Goal: Transaction & Acquisition: Purchase product/service

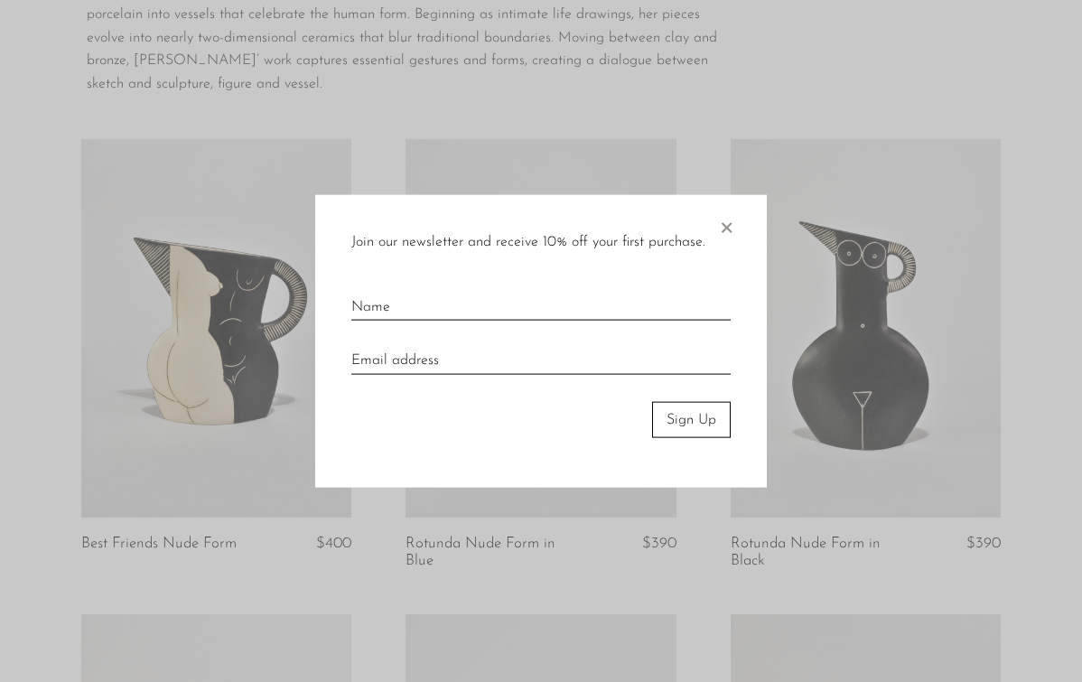
scroll to position [147, 0]
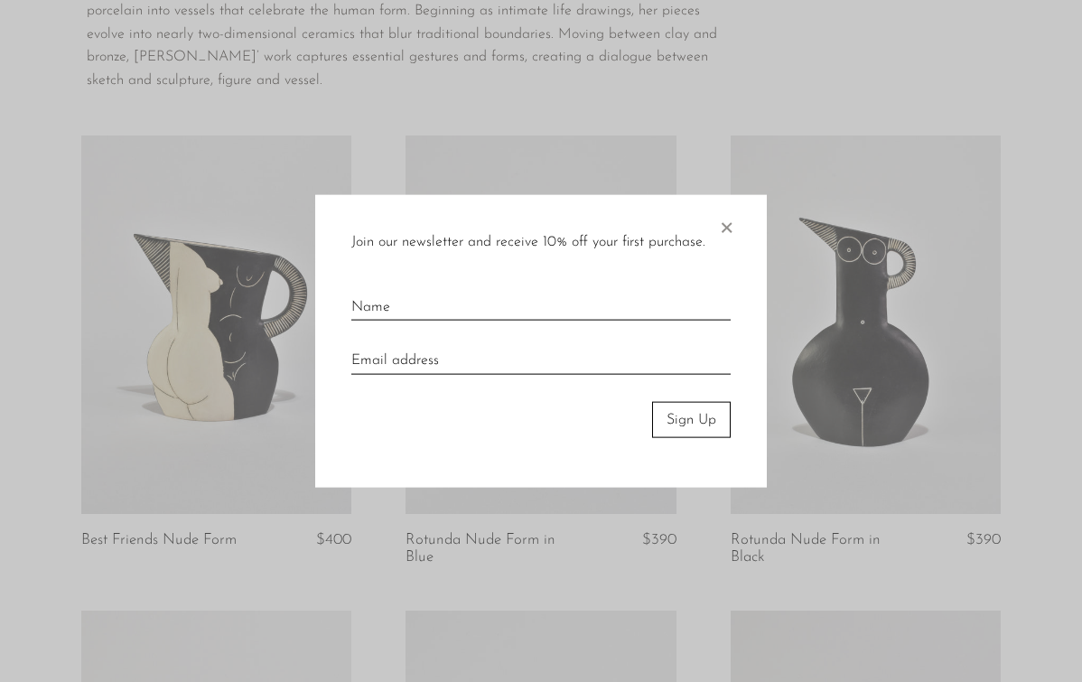
click at [722, 225] on span "×" at bounding box center [726, 223] width 18 height 58
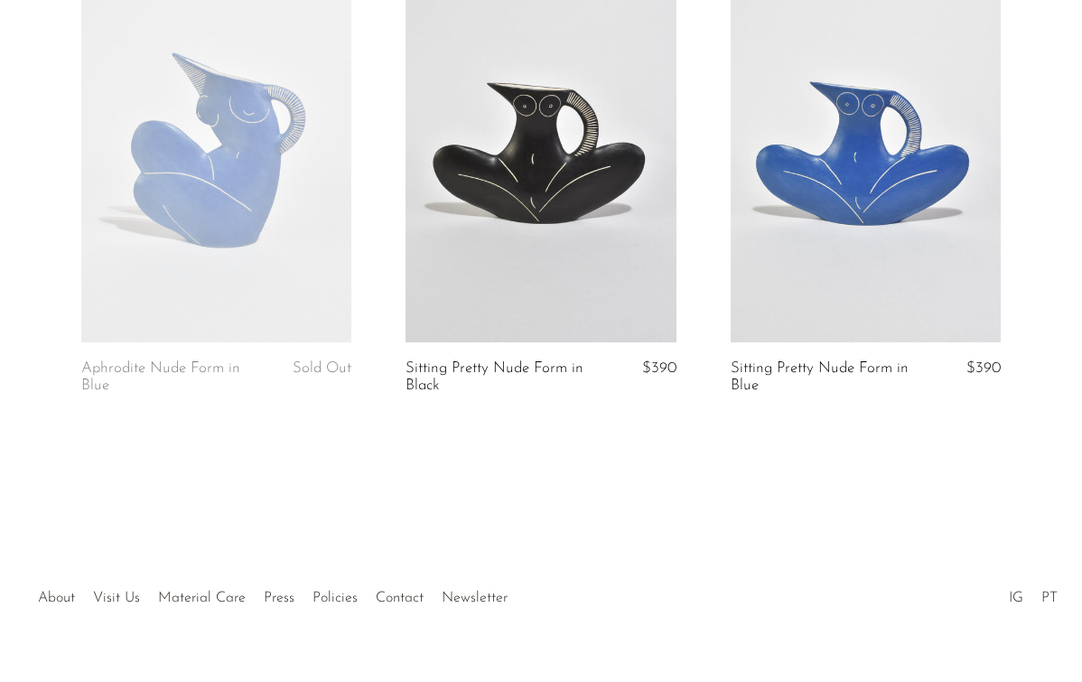
scroll to position [1269, 0]
click at [112, 591] on link "Visit Us" at bounding box center [116, 598] width 47 height 14
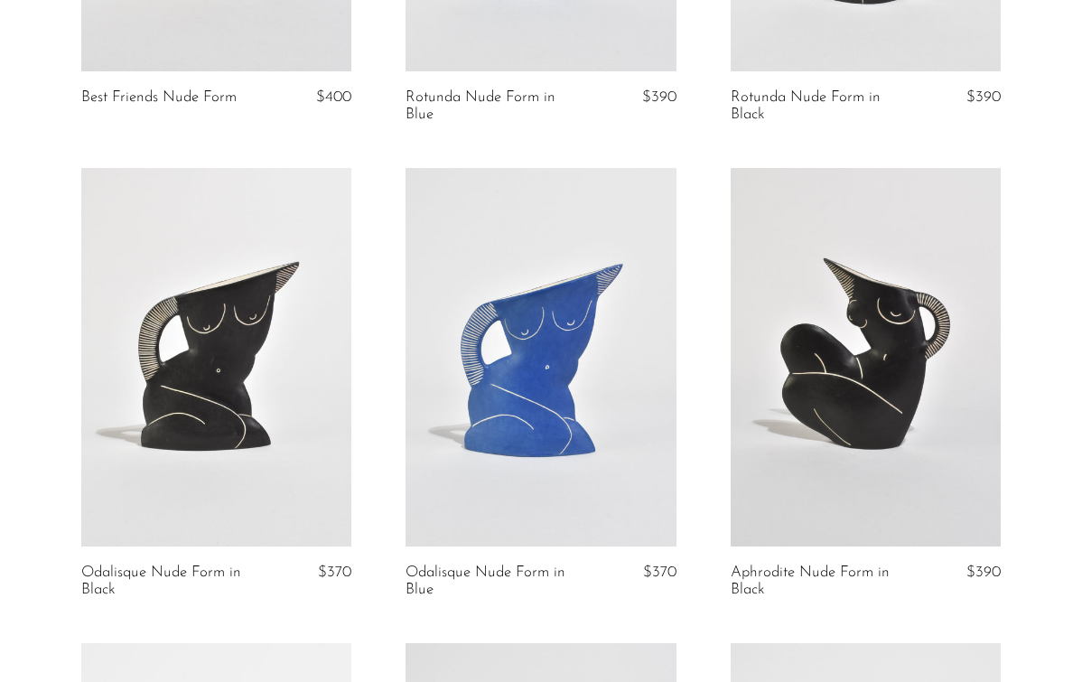
scroll to position [600, 0]
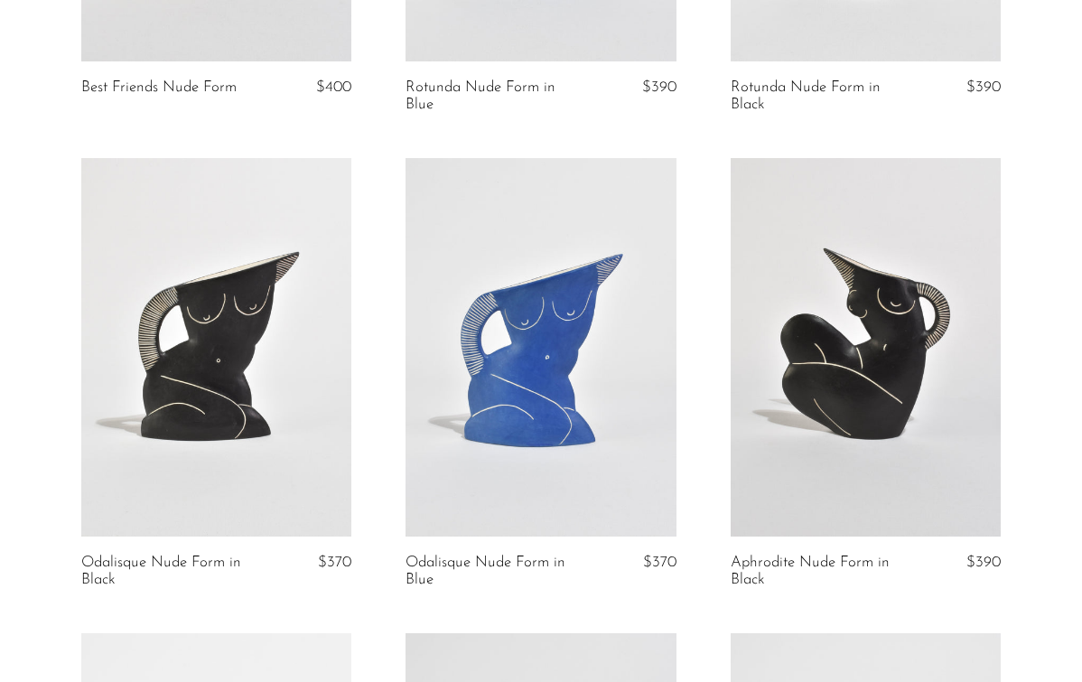
click at [828, 351] on link at bounding box center [866, 347] width 270 height 378
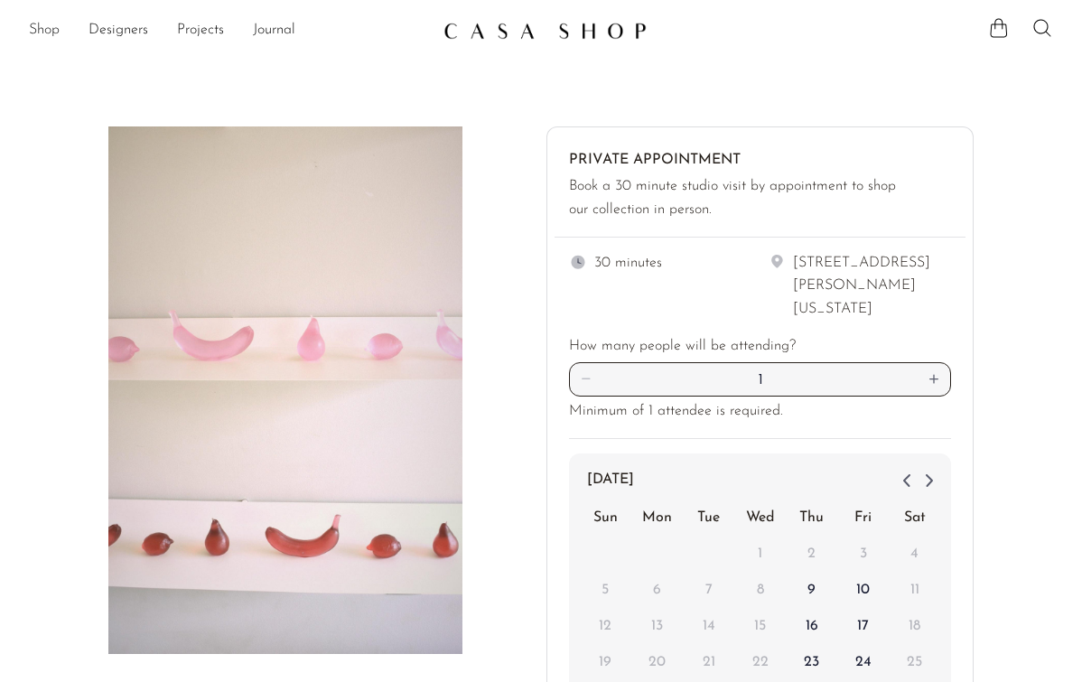
click at [42, 31] on link "Shop" at bounding box center [44, 30] width 31 height 23
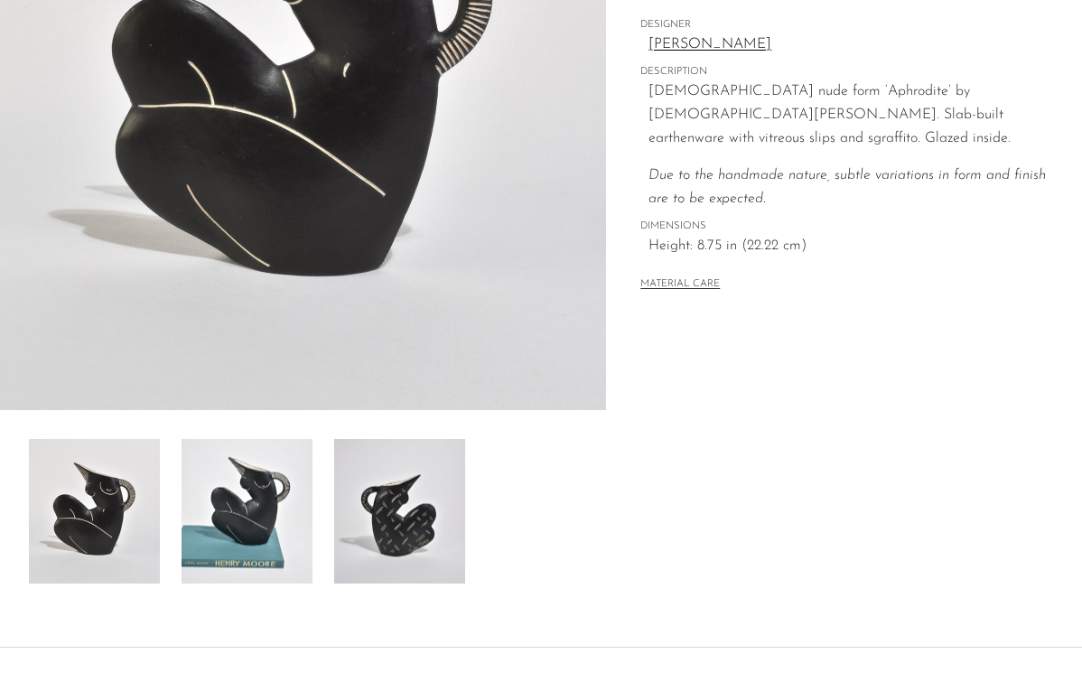
scroll to position [361, 0]
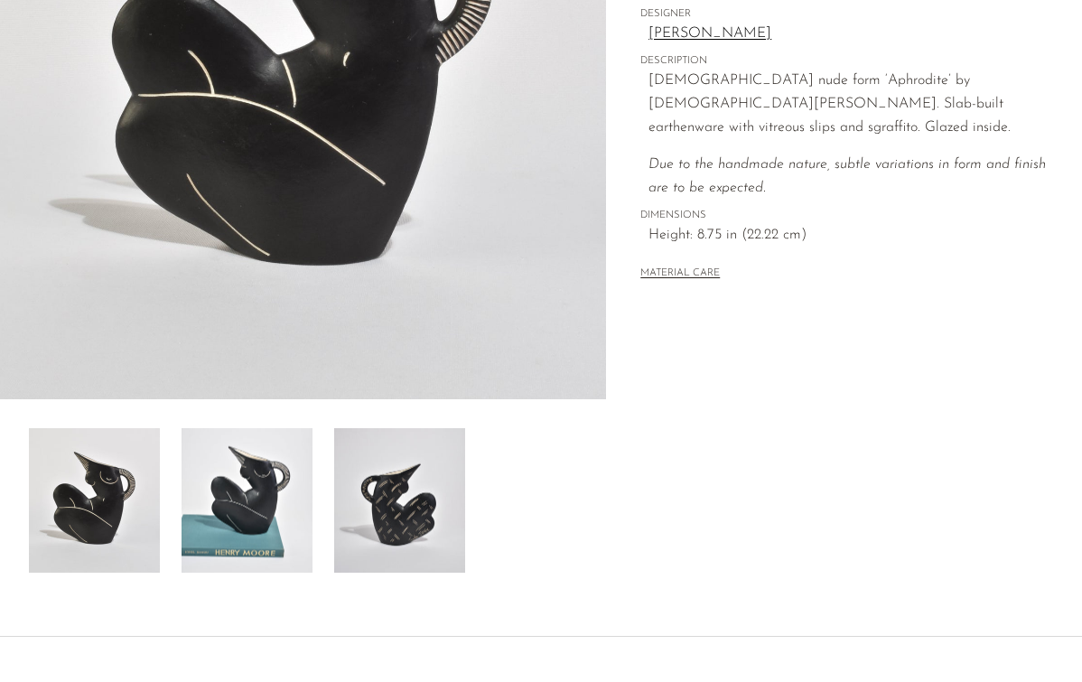
click at [371, 509] on img at bounding box center [399, 500] width 131 height 145
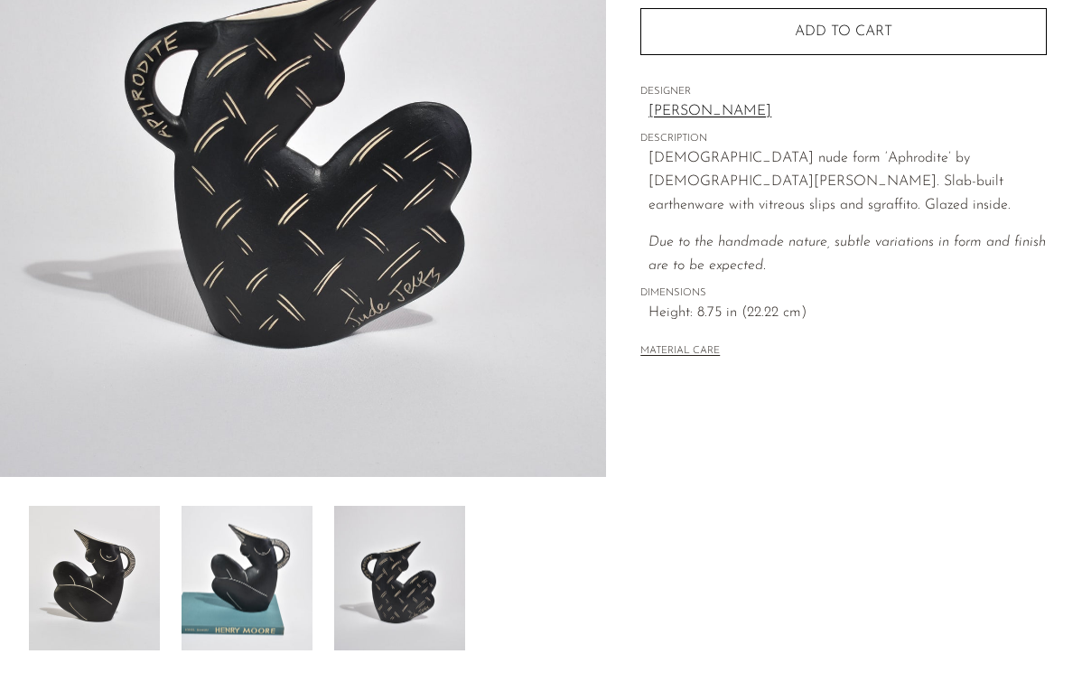
scroll to position [335, 0]
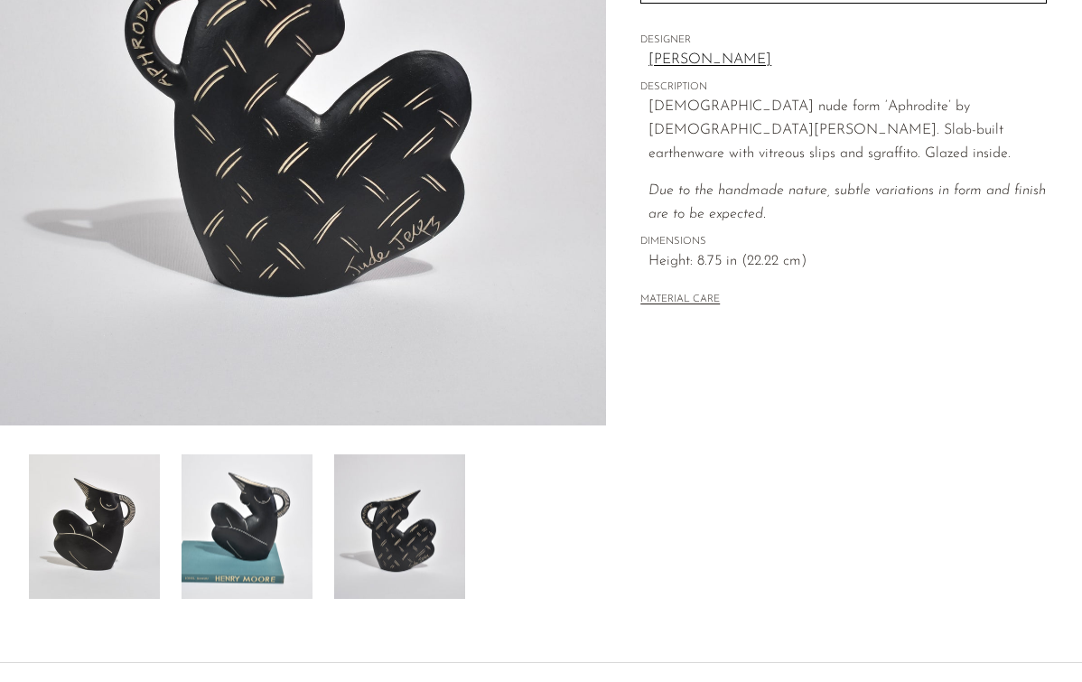
click at [262, 549] on img at bounding box center [247, 526] width 131 height 145
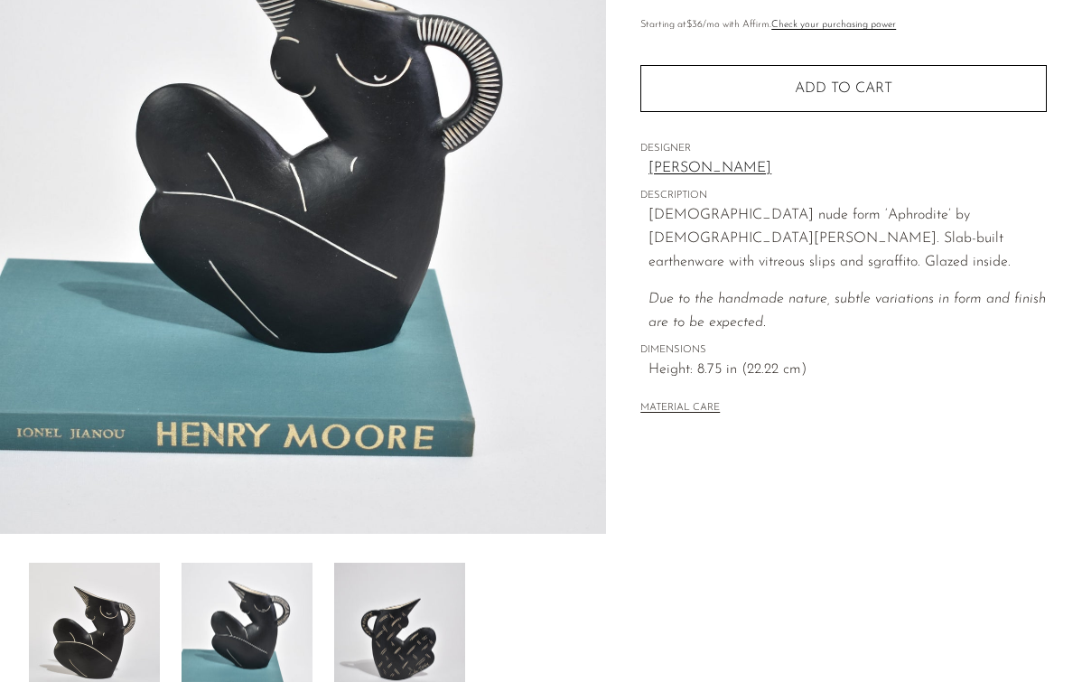
scroll to position [238, 0]
